Goal: Information Seeking & Learning: Learn about a topic

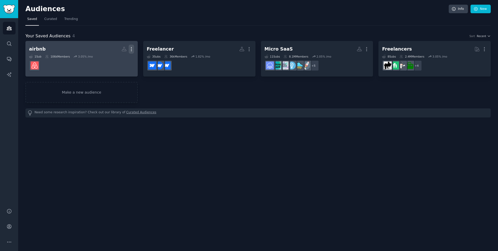
click at [130, 52] on button "More" at bounding box center [131, 49] width 5 height 9
click at [122, 63] on div "Delete" at bounding box center [113, 60] width 25 height 11
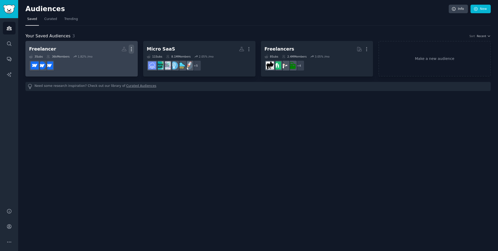
click at [133, 50] on icon "button" at bounding box center [131, 48] width 5 height 5
click at [115, 62] on p "Delete" at bounding box center [117, 59] width 12 height 5
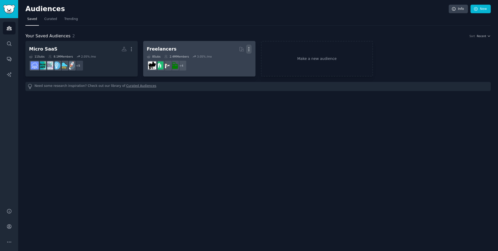
click at [249, 47] on icon "button" at bounding box center [249, 49] width 1 height 4
click at [236, 61] on p "Delete" at bounding box center [235, 59] width 12 height 5
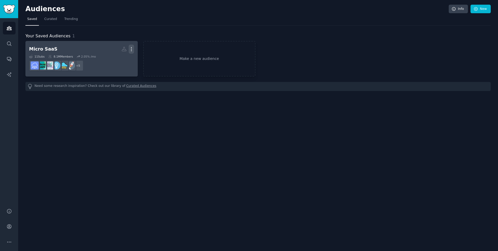
click at [132, 48] on icon "button" at bounding box center [131, 48] width 5 height 5
click at [120, 61] on p "Delete" at bounding box center [117, 59] width 12 height 5
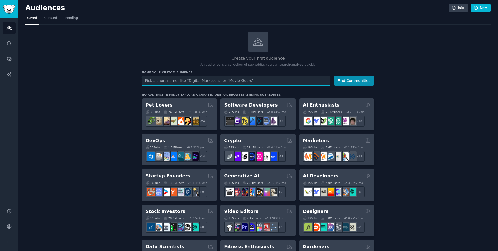
click at [207, 83] on input "text" at bounding box center [236, 81] width 188 height 10
type input "Youtube"
click at [334, 76] on button "Find Communities" at bounding box center [354, 81] width 40 height 10
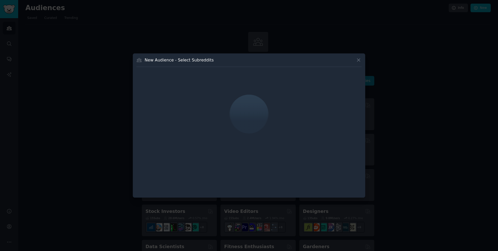
click at [379, 71] on div at bounding box center [249, 125] width 498 height 251
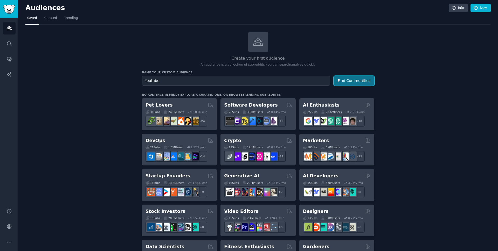
click at [347, 82] on button "Find Communities" at bounding box center [354, 81] width 40 height 10
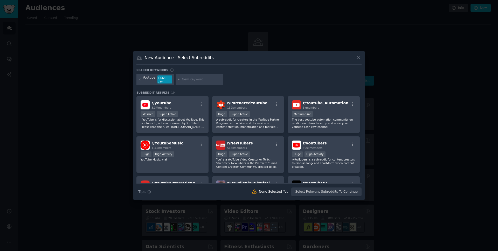
click at [358, 56] on icon at bounding box center [358, 57] width 5 height 5
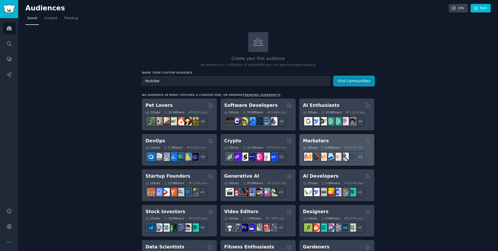
scroll to position [2, 0]
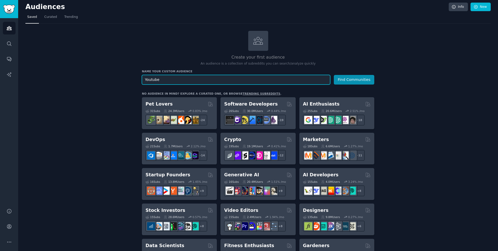
click at [192, 75] on input "Youtube" at bounding box center [236, 80] width 188 height 10
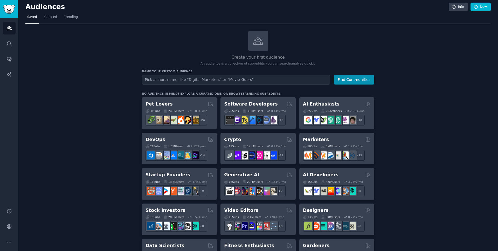
click at [10, 54] on link "Conversations" at bounding box center [9, 59] width 13 height 13
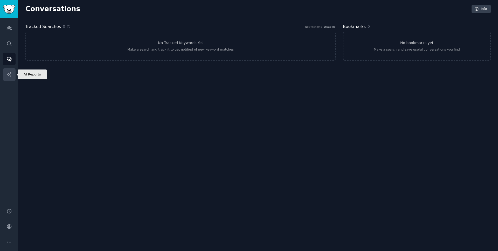
click at [10, 70] on link "AI Reports" at bounding box center [9, 74] width 13 height 13
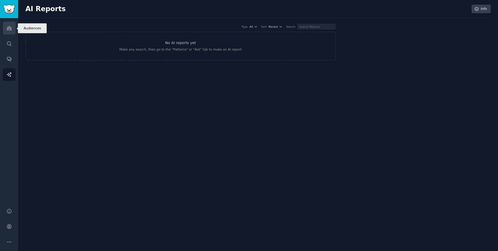
click at [8, 25] on link "Audiences" at bounding box center [9, 28] width 13 height 13
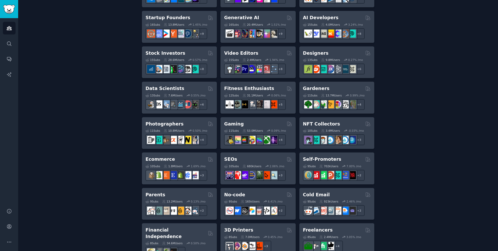
scroll to position [158, 0]
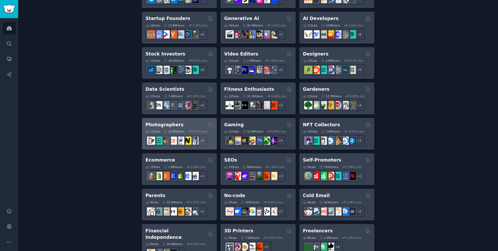
click at [197, 124] on div "Photographers" at bounding box center [180, 125] width 68 height 6
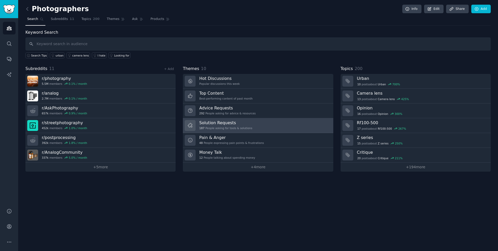
click at [249, 125] on h3 "Solution Requests" at bounding box center [225, 122] width 53 height 5
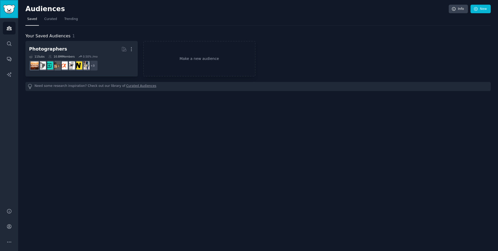
click at [9, 4] on link "Sidebar" at bounding box center [9, 9] width 18 height 18
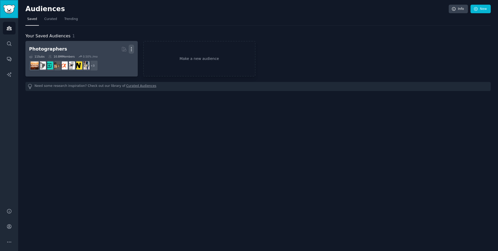
click at [132, 49] on icon "button" at bounding box center [131, 48] width 5 height 5
click at [121, 65] on div "Delete" at bounding box center [113, 60] width 25 height 11
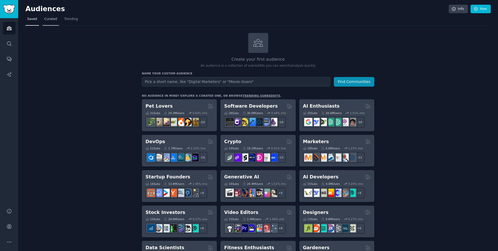
click at [55, 21] on span "Curated" at bounding box center [50, 19] width 13 height 5
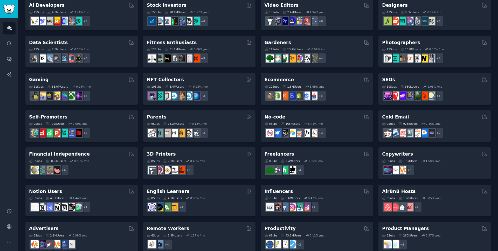
scroll to position [164, 0]
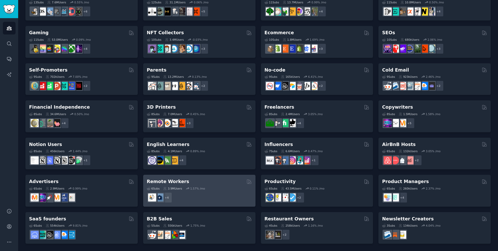
click at [197, 193] on div "+ 4" at bounding box center [199, 197] width 105 height 11
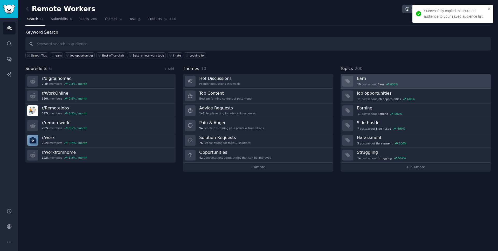
click at [369, 83] on div "19 post s about Earn 633 %" at bounding box center [378, 84] width 42 height 5
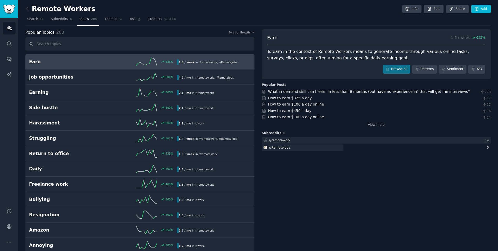
click at [396, 58] on div "To earn in the context of Remote Workers means to generate income through vario…" at bounding box center [376, 55] width 218 height 13
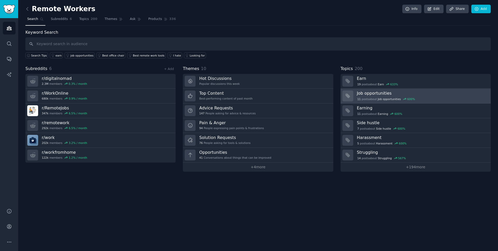
click at [391, 96] on div "11 post s about Job opportunities 600 %" at bounding box center [422, 98] width 130 height 5
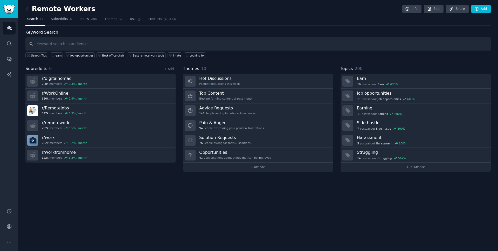
click at [191, 215] on div "Remote Workers Info Edit Share Add Search Subreddits 6 Topics 200 Themes Ask Pr…" at bounding box center [258, 125] width 480 height 251
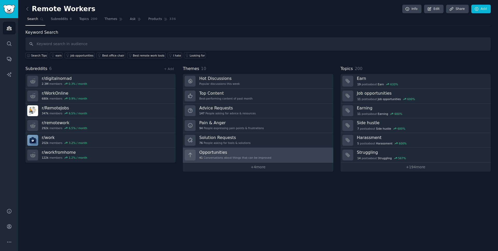
click at [259, 148] on link "Opportunities 41 Conversations about things that can be improved" at bounding box center [258, 155] width 150 height 15
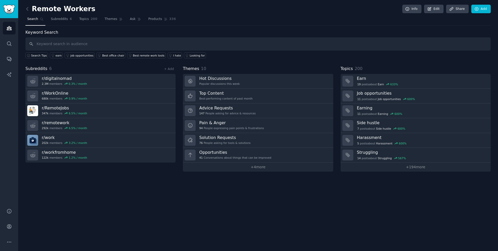
click at [159, 210] on div "Remote Workers Info Edit Share Add Search Subreddits 6 Topics 200 Themes Ask Pr…" at bounding box center [258, 125] width 480 height 251
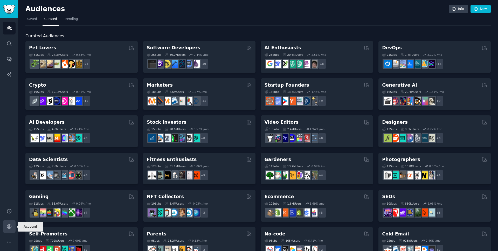
click at [8, 226] on icon "Sidebar" at bounding box center [8, 226] width 5 height 5
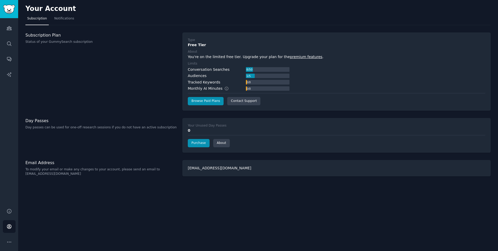
click at [211, 183] on div "Your Account Subscription Notifications Subscription Plan Status of your GummyS…" at bounding box center [258, 125] width 480 height 251
click at [249, 77] on div "1 / 5" at bounding box center [248, 76] width 5 height 5
click at [227, 77] on div "Audiences 1 / 5" at bounding box center [239, 75] width 102 height 5
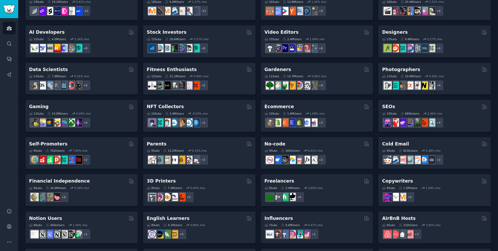
scroll to position [164, 0]
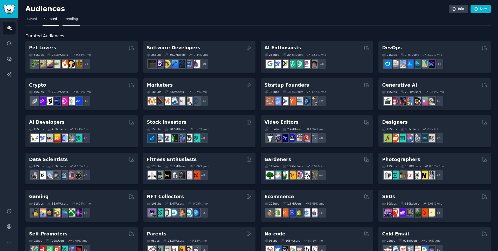
click at [65, 16] on link "Trending" at bounding box center [71, 20] width 17 height 11
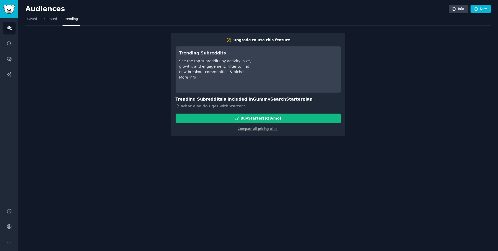
click at [35, 15] on div "Audiences Info New" at bounding box center [257, 10] width 465 height 11
click at [35, 22] on link "Saved" at bounding box center [31, 20] width 13 height 11
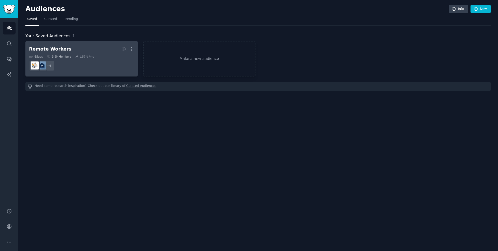
click at [137, 51] on link "Remote Workers Curated by GummySearch More 6 Sub s 3.9M Members 1.57 % /mo r/wo…" at bounding box center [81, 59] width 112 height 36
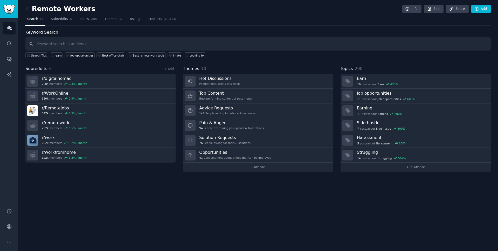
click at [102, 193] on div "Remote Workers Info Edit Share Add Search Subreddits 6 Topics 200 Themes Ask Pr…" at bounding box center [258, 125] width 480 height 251
click at [63, 18] on span "Subreddits" at bounding box center [59, 19] width 17 height 5
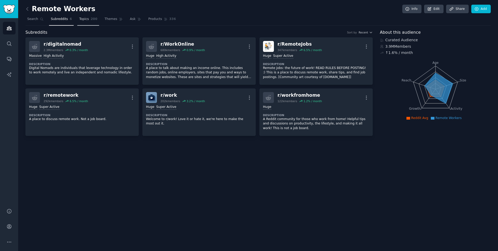
click at [83, 21] on span "Topics" at bounding box center [84, 19] width 10 height 5
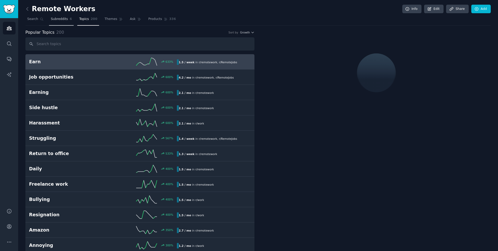
click at [62, 21] on span "Subreddits" at bounding box center [59, 19] width 17 height 5
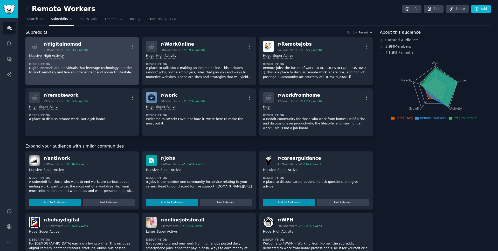
click at [70, 64] on dt "Description" at bounding box center [82, 64] width 106 height 4
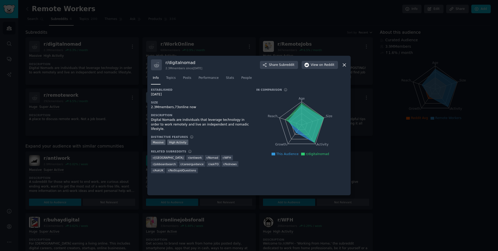
click at [299, 107] on icon at bounding box center [305, 123] width 38 height 40
click at [306, 106] on icon "Age Size Activity Growth Reach" at bounding box center [301, 124] width 91 height 65
click at [174, 79] on span "Topics" at bounding box center [171, 78] width 10 height 5
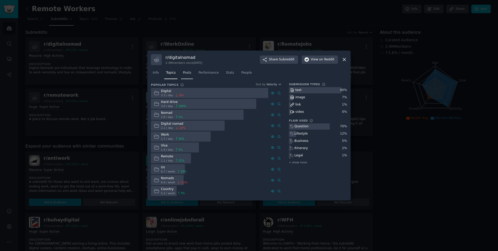
click at [190, 78] on link "Posts" at bounding box center [187, 74] width 12 height 11
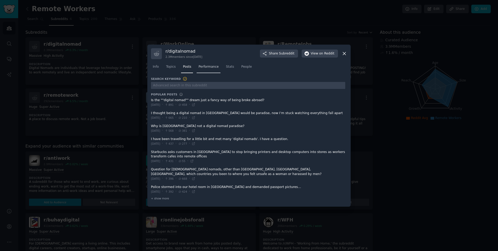
click at [210, 70] on link "Performance" at bounding box center [209, 68] width 24 height 11
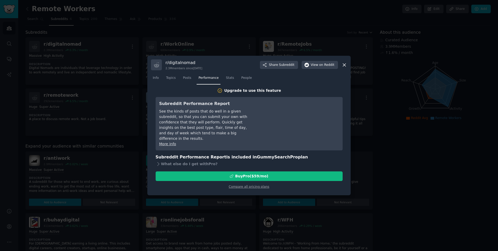
click at [388, 109] on div at bounding box center [249, 125] width 498 height 251
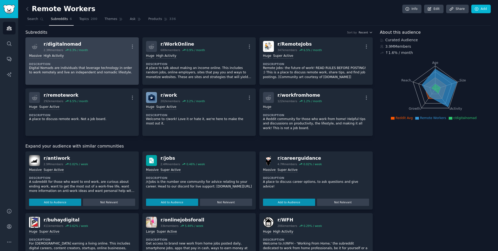
click at [121, 66] on p "Digital Nomads are individuals that leverage technology in order to work remote…" at bounding box center [82, 70] width 106 height 9
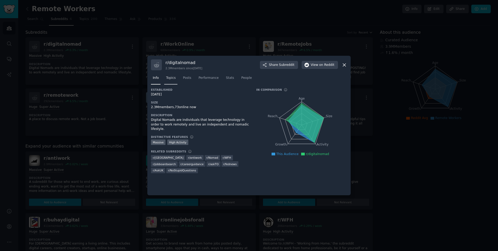
click at [173, 78] on span "Topics" at bounding box center [171, 78] width 10 height 5
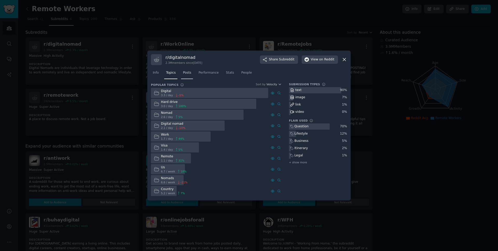
click at [188, 72] on span "Posts" at bounding box center [187, 73] width 8 height 5
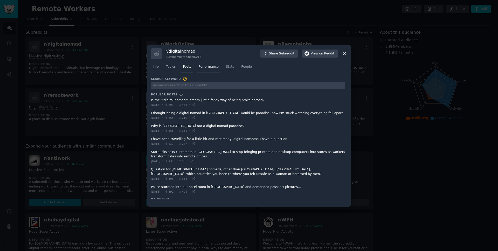
click at [208, 71] on link "Performance" at bounding box center [209, 68] width 24 height 11
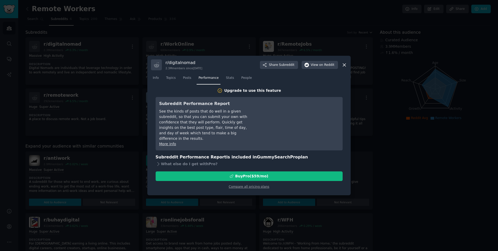
click at [190, 63] on h3 "r/ digitalnomad" at bounding box center [183, 62] width 37 height 5
copy h3 "digitalnomad"
click at [342, 66] on icon at bounding box center [344, 64] width 5 height 5
